Goal: Check status: Check status

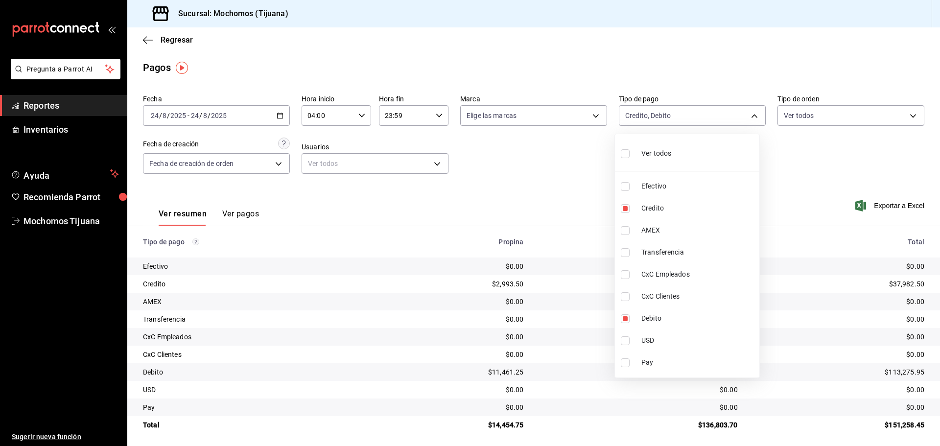
click at [148, 42] on div at bounding box center [470, 223] width 940 height 446
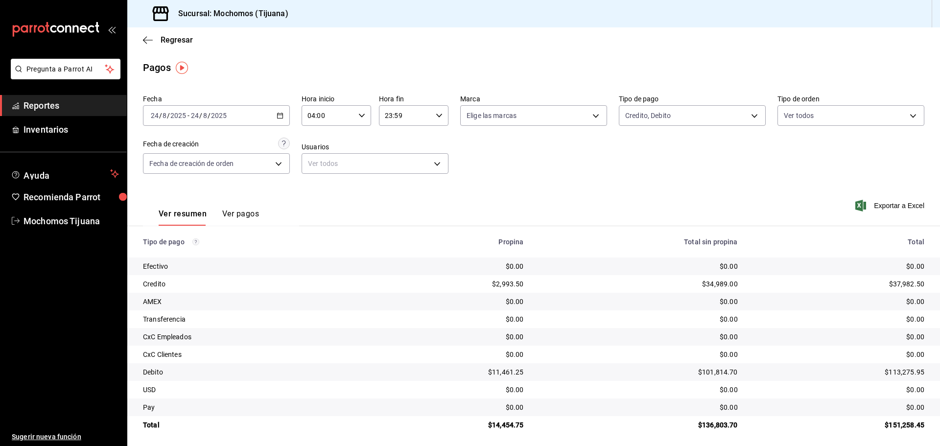
click at [148, 42] on icon "button" at bounding box center [148, 40] width 10 height 9
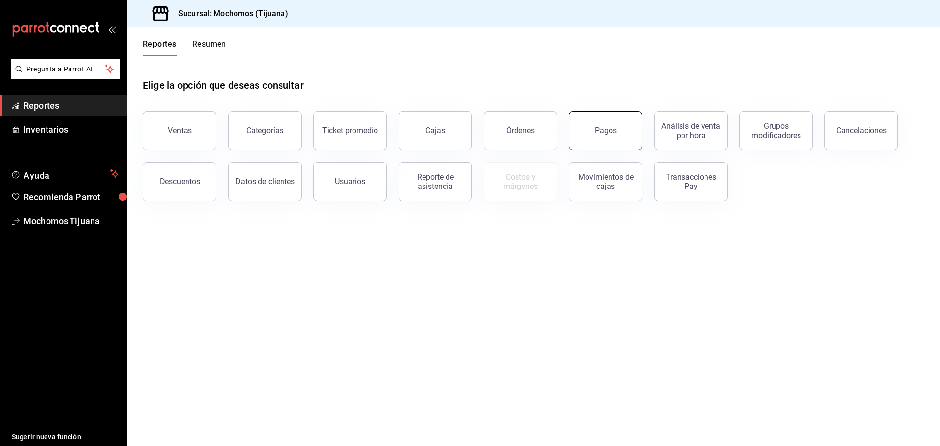
click at [593, 142] on button "Pagos" at bounding box center [605, 130] width 73 height 39
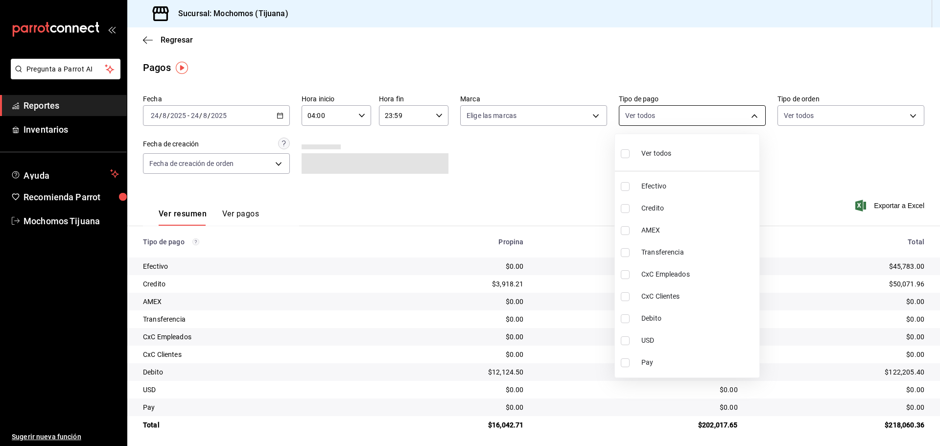
click at [743, 115] on body "Pregunta a Parrot AI Reportes Inventarios Ayuda Recomienda Parrot Mochomos Tiju…" at bounding box center [470, 223] width 940 height 446
click at [718, 205] on span "Credito" at bounding box center [698, 208] width 114 height 10
type input "a27a072c-b141-4985-9f83-ae60dbe2196b"
checkbox input "true"
click at [701, 317] on span "Debito" at bounding box center [702, 318] width 114 height 10
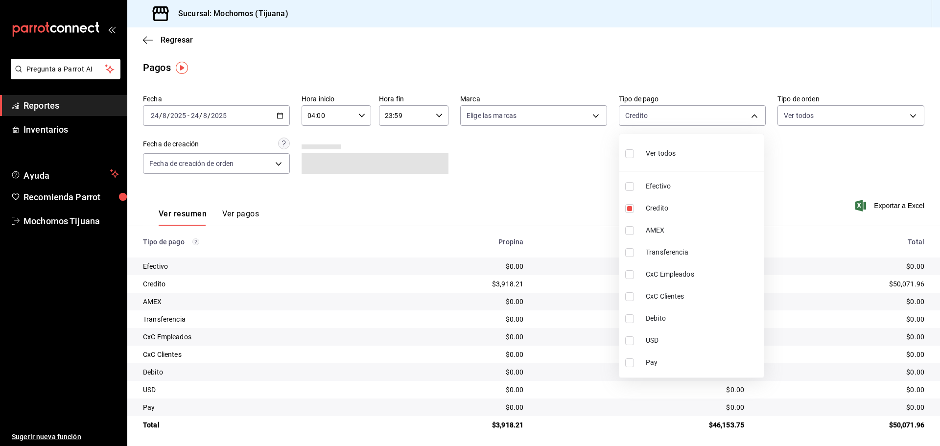
type input "a27a072c-b141-4985-9f83-ae60dbe2196b,b7370aa5-450f-4a05-bab4-2784151f97fb"
checkbox input "true"
click at [820, 182] on div at bounding box center [470, 223] width 940 height 446
click at [747, 113] on body "Pregunta a Parrot AI Reportes Inventarios Ayuda Recomienda Parrot Mochomos Tiju…" at bounding box center [470, 223] width 940 height 446
click at [624, 154] on input "checkbox" at bounding box center [624, 153] width 9 height 9
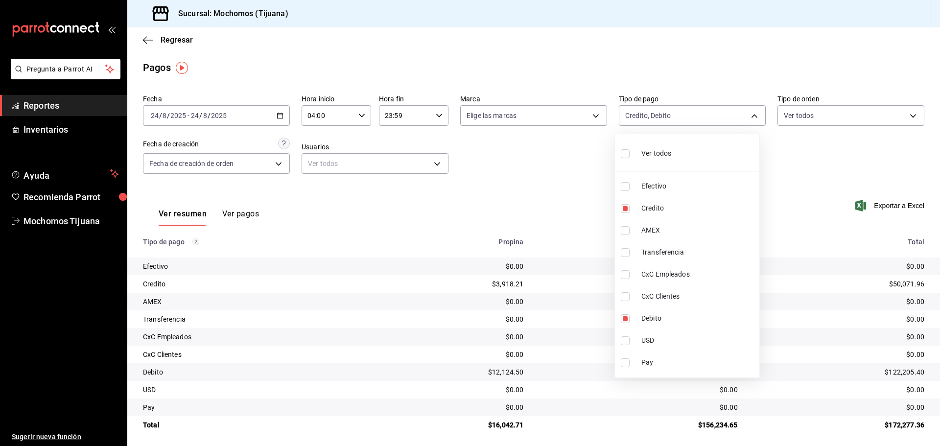
checkbox input "true"
type input "e823c082-5bf3-4e6e-b961-f7623faa40a9,a27a072c-b141-4985-9f83-ae60dbe2196b,28e67…"
checkbox input "true"
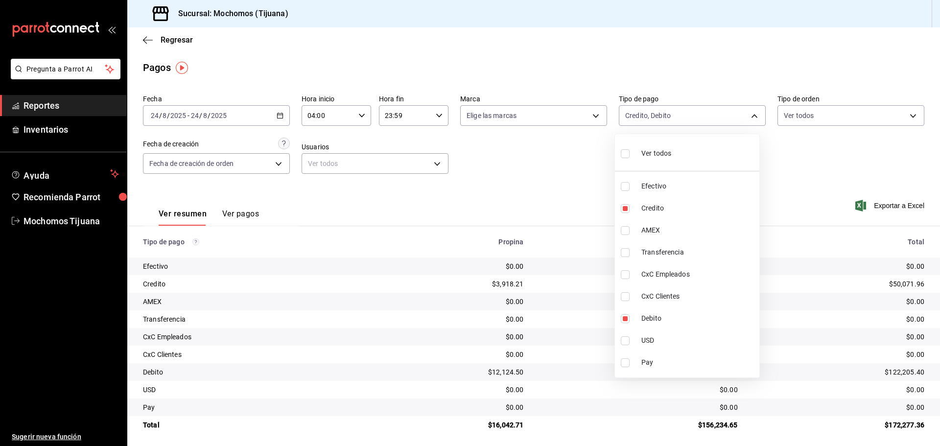
checkbox input "true"
click at [624, 154] on li "Ver todos" at bounding box center [691, 152] width 144 height 29
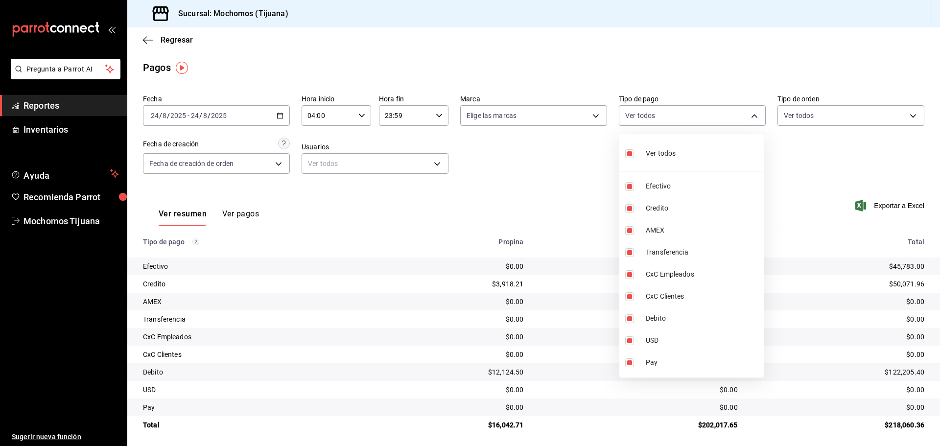
checkbox input "false"
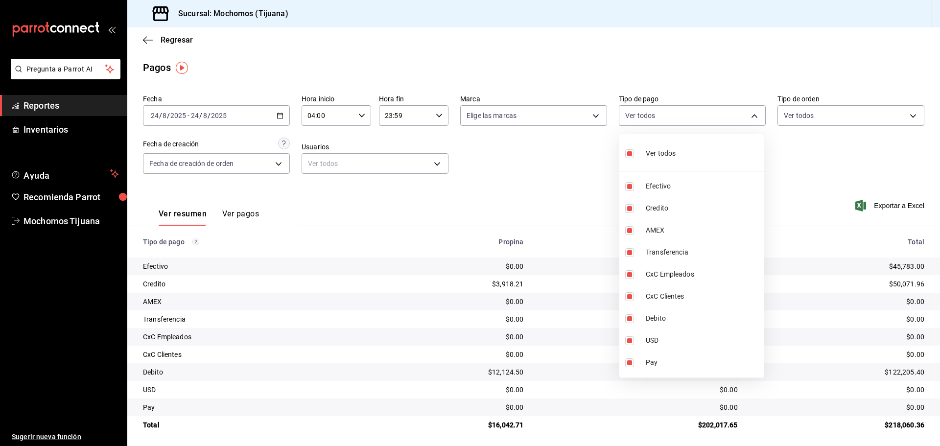
checkbox input "false"
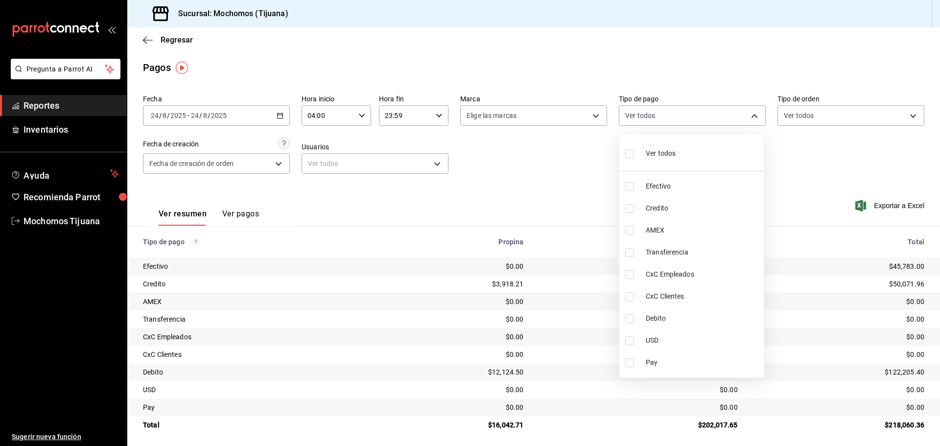
click at [826, 151] on div at bounding box center [470, 223] width 940 height 446
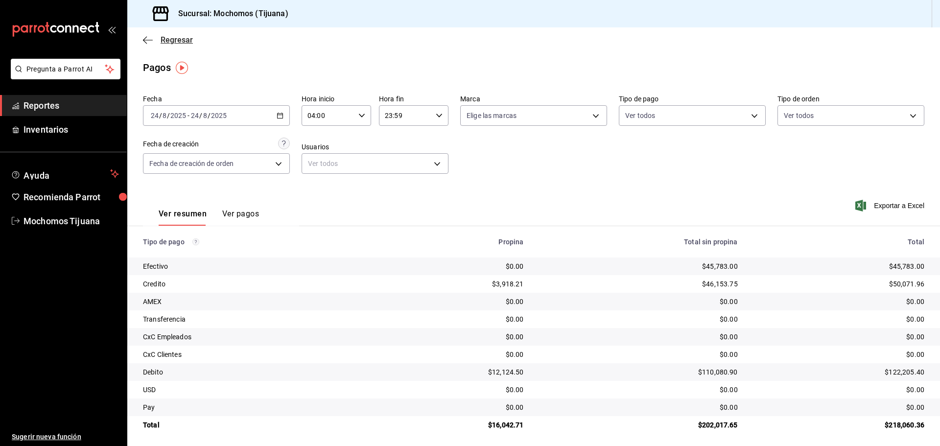
click at [145, 42] on icon "button" at bounding box center [145, 39] width 4 height 7
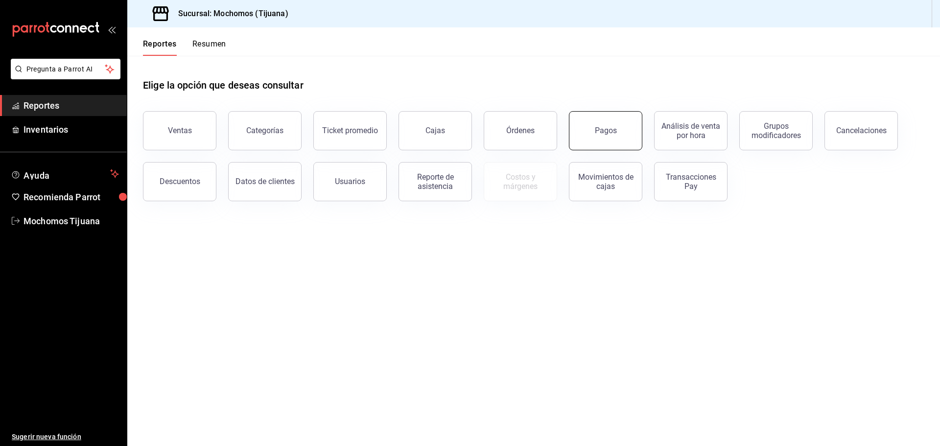
click at [603, 134] on div "Pagos" at bounding box center [606, 130] width 22 height 9
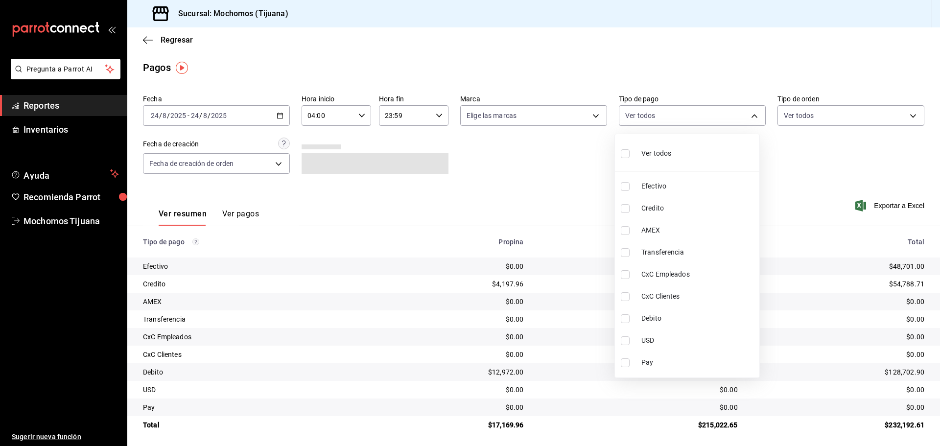
click at [751, 113] on body "Pregunta a Parrot AI Reportes Inventarios Ayuda Recomienda Parrot Mochomos Tiju…" at bounding box center [470, 223] width 940 height 446
click at [687, 209] on span "Credito" at bounding box center [698, 208] width 114 height 10
type input "a27a072c-b141-4985-9f83-ae60dbe2196b"
checkbox input "true"
click at [678, 319] on span "Debito" at bounding box center [702, 318] width 114 height 10
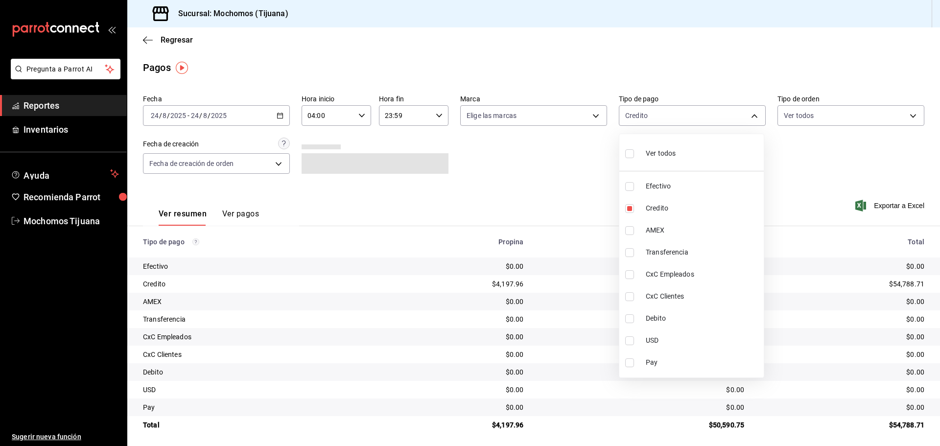
type input "a27a072c-b141-4985-9f83-ae60dbe2196b,b7370aa5-450f-4a05-bab4-2784151f97fb"
checkbox input "true"
click at [494, 184] on div at bounding box center [470, 223] width 940 height 446
